Goal: Navigation & Orientation: Find specific page/section

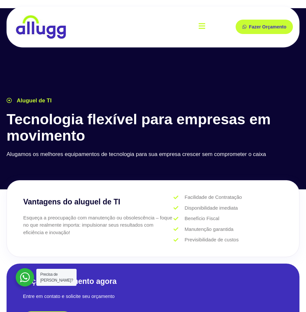
drag, startPoint x: 88, startPoint y: 35, endPoint x: 72, endPoint y: 36, distance: 15.8
click at [72, 36] on div at bounding box center [83, 27] width 140 height 28
drag, startPoint x: 133, startPoint y: 1, endPoint x: 89, endPoint y: 73, distance: 84.2
click at [89, 73] on div at bounding box center [153, 98] width 306 height 181
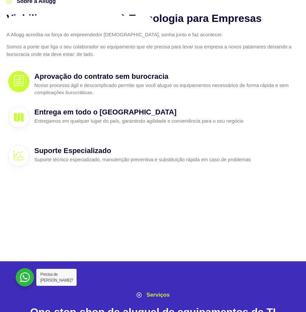
scroll to position [393, 0]
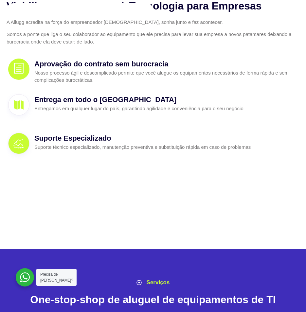
click at [154, 155] on div "Suporte Especializado Suporte técnico especializado, manutenção preventiva e su…" at bounding box center [153, 145] width 293 height 29
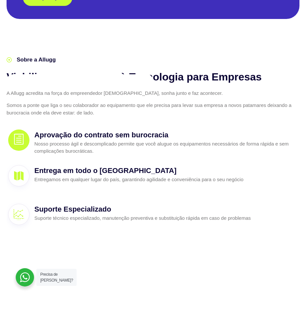
scroll to position [327, 0]
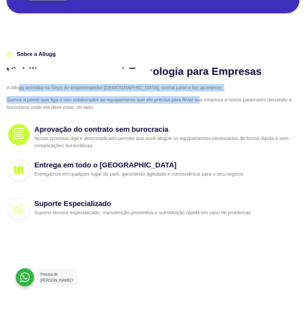
drag, startPoint x: 18, startPoint y: 88, endPoint x: 199, endPoint y: 103, distance: 181.7
click at [199, 103] on div "A Allugg acredita na força do empreendedor [DEMOGRAPHIC_DATA], sonha junto e fa…" at bounding box center [153, 97] width 293 height 27
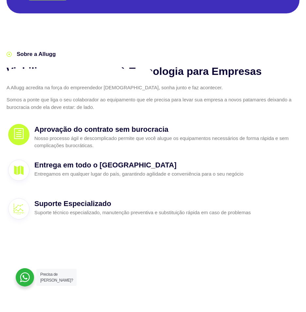
drag, startPoint x: 239, startPoint y: 129, endPoint x: 17, endPoint y: 61, distance: 232.9
click at [227, 127] on h3 "Aprovação do contrato sem burocracia" at bounding box center [166, 129] width 264 height 11
click at [40, 55] on span "Sobre a Allugg" at bounding box center [35, 54] width 41 height 9
drag, startPoint x: 40, startPoint y: 55, endPoint x: 17, endPoint y: 56, distance: 23.6
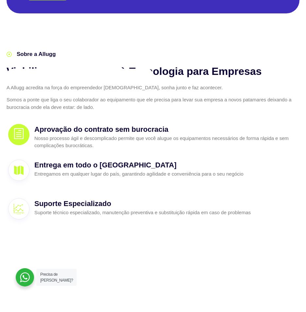
click at [17, 56] on span "Sobre a Allugg" at bounding box center [35, 54] width 41 height 9
click at [10, 54] on icon at bounding box center [9, 54] width 5 height 5
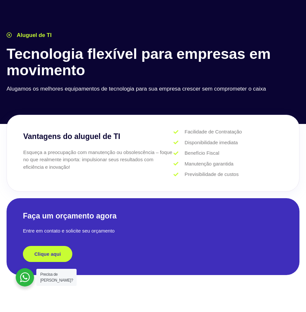
scroll to position [0, 0]
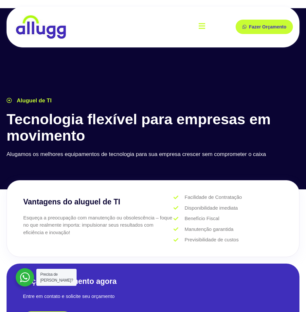
click at [204, 27] on icon "open-menu" at bounding box center [202, 26] width 7 height 8
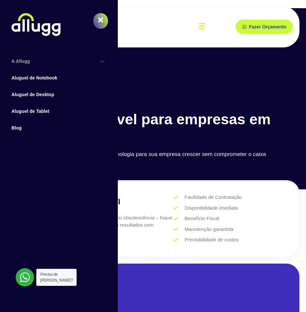
click at [28, 65] on link "A Allugg" at bounding box center [58, 61] width 111 height 17
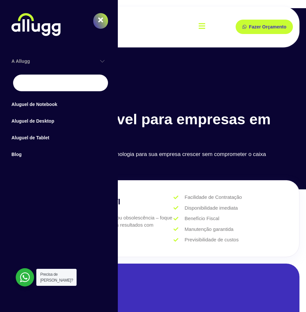
click at [64, 84] on link "Compromisso ESG" at bounding box center [60, 83] width 95 height 17
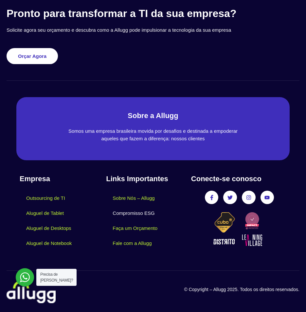
scroll to position [1763, 0]
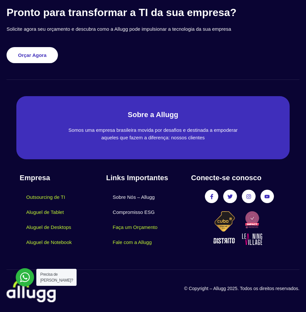
click at [136, 198] on link "Sobre Nós – Allugg" at bounding box center [133, 197] width 55 height 15
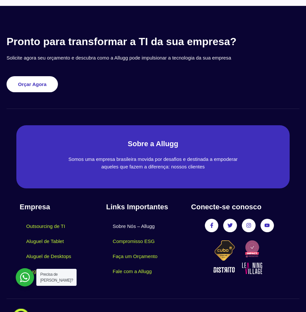
scroll to position [946, 0]
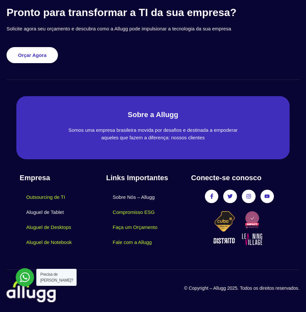
click at [57, 210] on link "Aluguel de Tablet" at bounding box center [45, 212] width 51 height 15
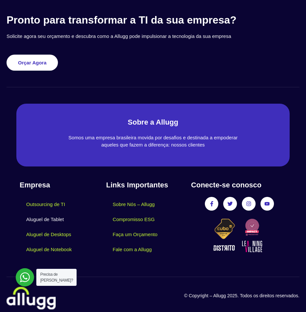
scroll to position [2042, 0]
